Goal: Navigation & Orientation: Find specific page/section

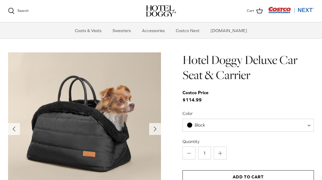
scroll to position [518, 0]
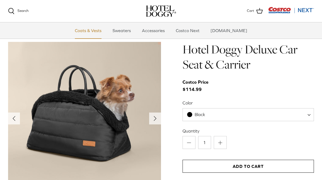
click at [103, 26] on link "Coats & Vests" at bounding box center [88, 30] width 36 height 16
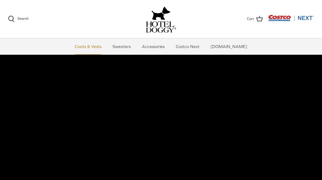
scroll to position [0, 0]
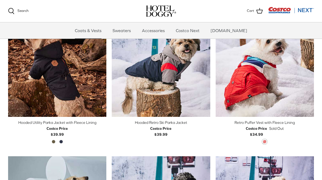
scroll to position [281, 0]
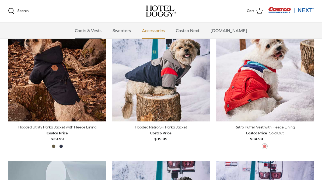
click at [156, 30] on link "Accessories" at bounding box center [153, 30] width 33 height 16
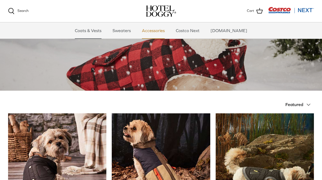
scroll to position [0, 0]
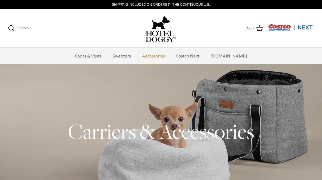
click at [157, 57] on link "Accessories" at bounding box center [153, 56] width 33 height 16
